Goal: Information Seeking & Learning: Learn about a topic

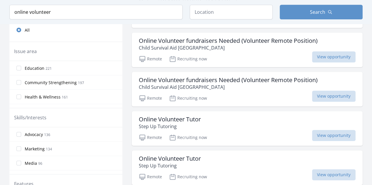
scroll to position [172, 0]
click at [18, 95] on input "Health & Wellness 161" at bounding box center [18, 96] width 5 height 5
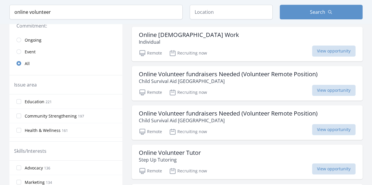
scroll to position [139, 0]
click at [20, 128] on input "Health & Wellness 161" at bounding box center [18, 130] width 5 height 5
click at [19, 128] on input "Health & Wellness 161" at bounding box center [18, 130] width 5 height 5
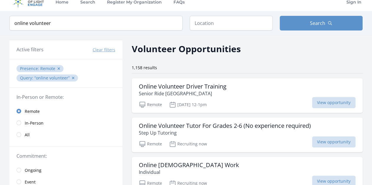
scroll to position [0, 0]
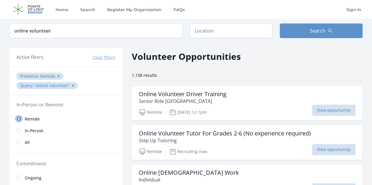
click at [20, 117] on input "radio" at bounding box center [18, 119] width 5 height 5
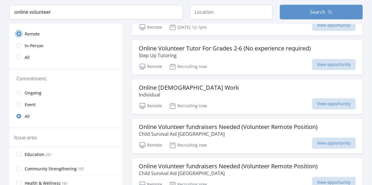
scroll to position [98, 0]
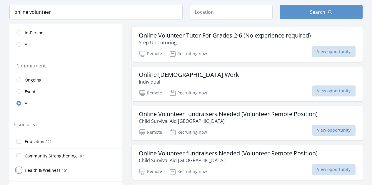
click at [19, 168] on input "Health & Wellness 161" at bounding box center [18, 170] width 5 height 5
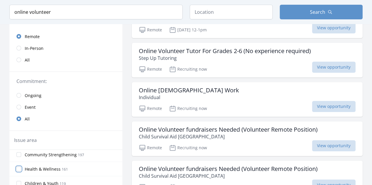
scroll to position [17, 0]
click at [19, 167] on input "Health & Wellness 161" at bounding box center [18, 168] width 5 height 5
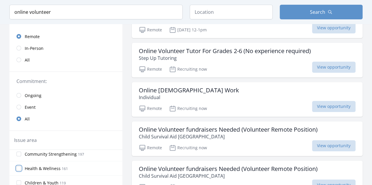
scroll to position [0, 0]
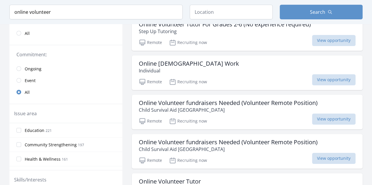
scroll to position [7, 0]
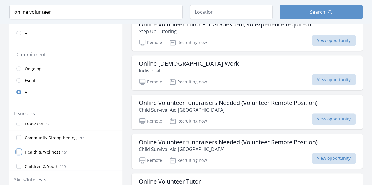
click at [18, 150] on input "Health & Wellness 161" at bounding box center [18, 152] width 5 height 5
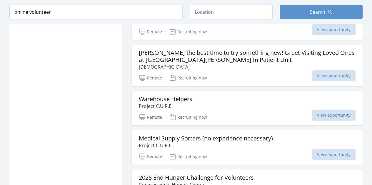
scroll to position [733, 0]
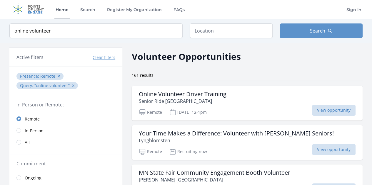
click at [60, 8] on link "Home" at bounding box center [61, 9] width 15 height 19
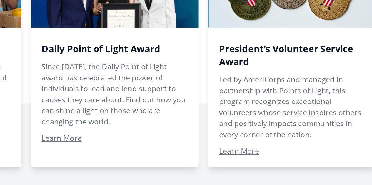
scroll to position [389, 0]
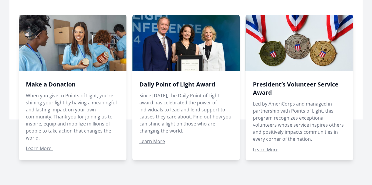
click at [275, 160] on span at bounding box center [299, 88] width 108 height 146
